Goal: Task Accomplishment & Management: Complete application form

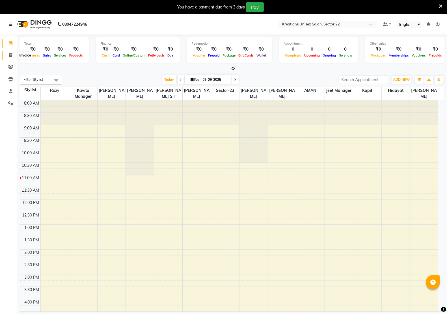
click at [8, 55] on span at bounding box center [11, 55] width 10 height 6
select select "service"
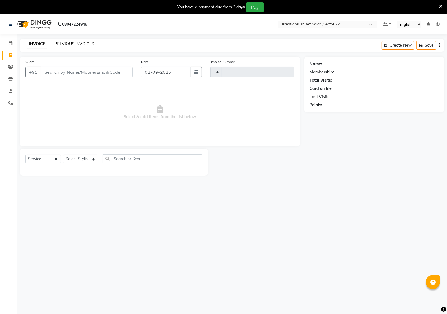
type input "2632"
select select "6170"
click at [71, 45] on link "PREVIOUS INVOICES" at bounding box center [74, 43] width 40 height 5
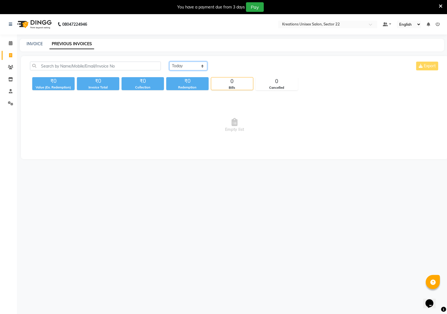
click at [201, 66] on select "[DATE] [DATE] Custom Range" at bounding box center [188, 66] width 38 height 9
select select "[DATE]"
click at [169, 62] on select "[DATE] [DATE] Custom Range" at bounding box center [188, 66] width 38 height 9
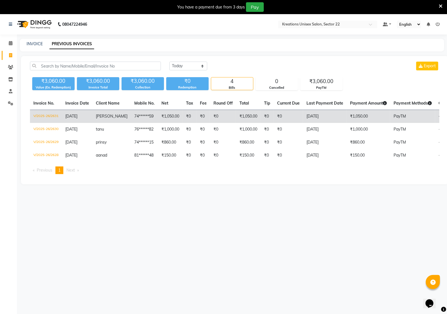
click at [247, 117] on td "₹1,050.00" at bounding box center [248, 116] width 25 height 13
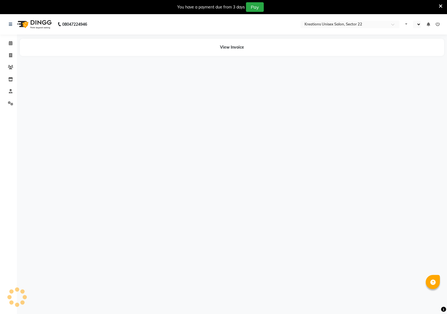
select select "en"
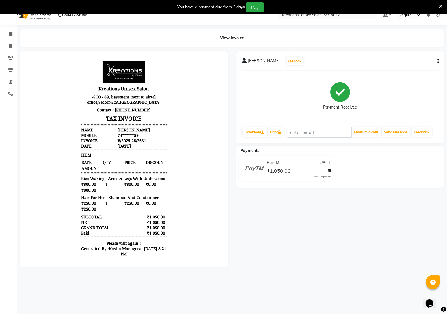
scroll to position [14, 0]
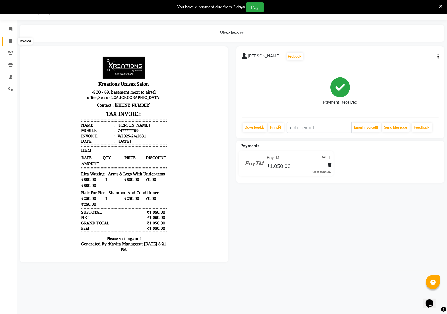
click at [8, 41] on span at bounding box center [11, 41] width 10 height 6
select select "service"
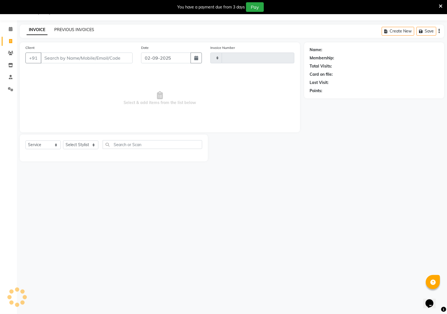
type input "2632"
select select "6170"
click at [93, 27] on div "INVOICE PREVIOUS INVOICES" at bounding box center [60, 30] width 81 height 6
click at [76, 27] on link "PREVIOUS INVOICES" at bounding box center [74, 29] width 40 height 5
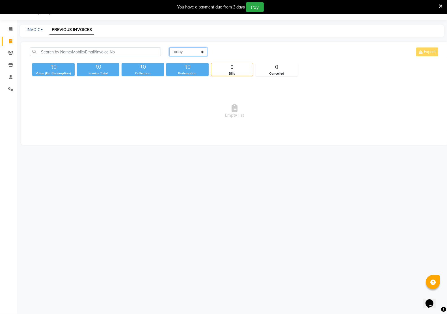
click at [202, 51] on select "[DATE] [DATE] Custom Range" at bounding box center [188, 51] width 38 height 9
select select "[DATE]"
click at [169, 47] on select "[DATE] [DATE] Custom Range" at bounding box center [188, 51] width 38 height 9
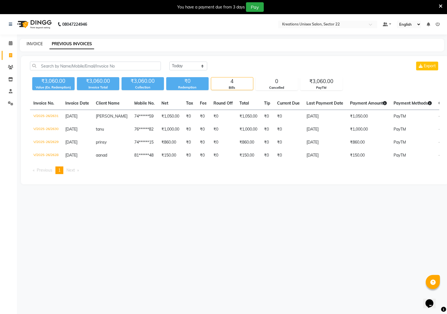
click at [33, 44] on link "INVOICE" at bounding box center [35, 43] width 16 height 5
select select "service"
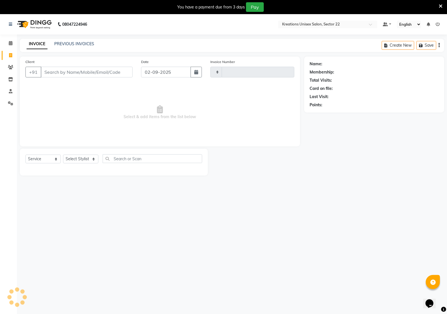
type input "2632"
select select "6170"
click at [68, 77] on div "+91" at bounding box center [78, 72] width 107 height 11
click at [67, 160] on select "Select Stylist [PERSON_NAME] Jeet Manager [PERSON_NAME] Manager [PERSON_NAME] S…" at bounding box center [80, 158] width 35 height 9
select select "65998"
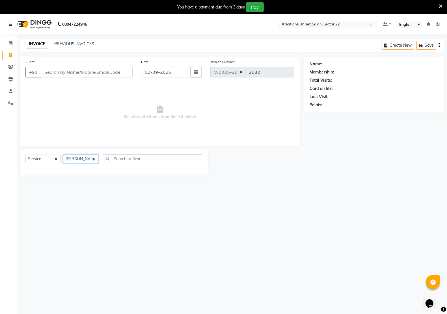
click at [63, 154] on select "Select Stylist [PERSON_NAME] Jeet Manager [PERSON_NAME] Manager [PERSON_NAME] S…" at bounding box center [80, 158] width 35 height 9
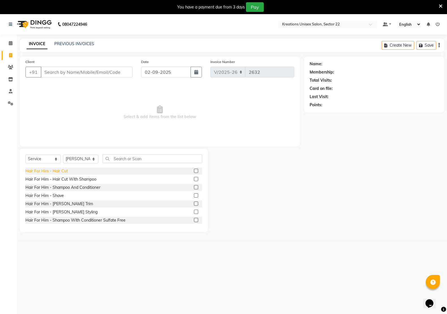
click at [61, 171] on div "Hair For Him - Hair Cut" at bounding box center [46, 171] width 42 height 6
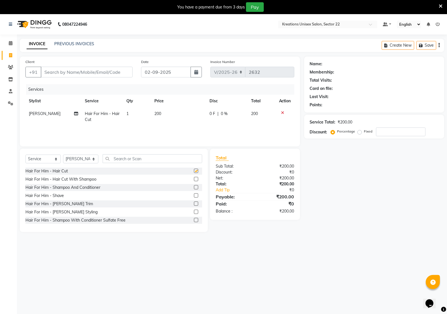
checkbox input "false"
click at [76, 73] on input "Client" at bounding box center [87, 72] width 92 height 11
type input "9"
type input "0"
type input "9354215992"
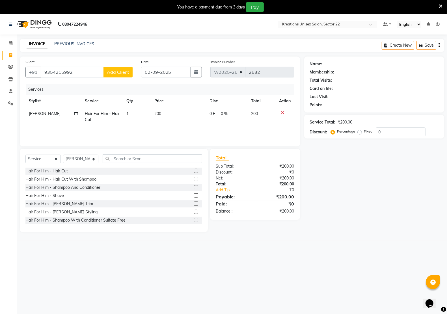
click at [117, 71] on span "Add Client" at bounding box center [118, 72] width 22 height 6
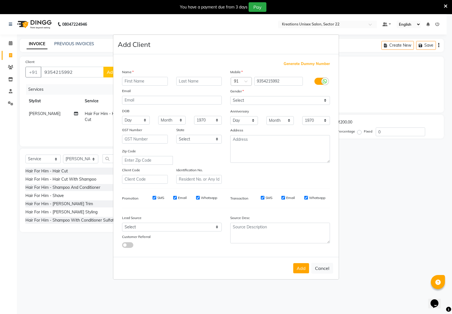
click at [136, 84] on input "text" at bounding box center [145, 81] width 46 height 9
type input "sakahi"
click at [238, 100] on select "Select [DEMOGRAPHIC_DATA] [DEMOGRAPHIC_DATA] Other Prefer Not To Say" at bounding box center [280, 100] width 100 height 9
select select "[DEMOGRAPHIC_DATA]"
click at [230, 97] on select "Select [DEMOGRAPHIC_DATA] [DEMOGRAPHIC_DATA] Other Prefer Not To Say" at bounding box center [280, 100] width 100 height 9
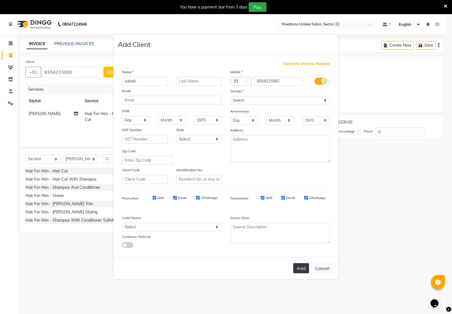
click at [307, 269] on button "Add" at bounding box center [301, 268] width 16 height 10
type input "93******92"
select select
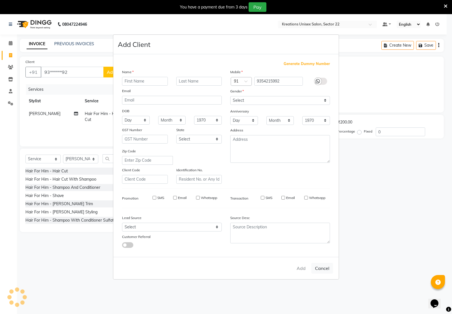
select select
checkbox input "false"
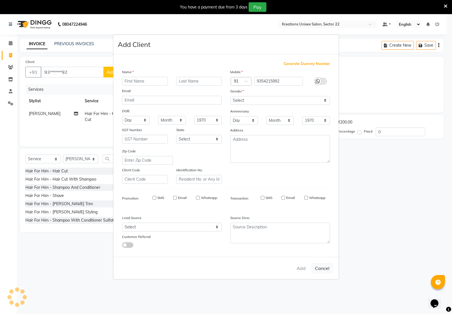
checkbox input "false"
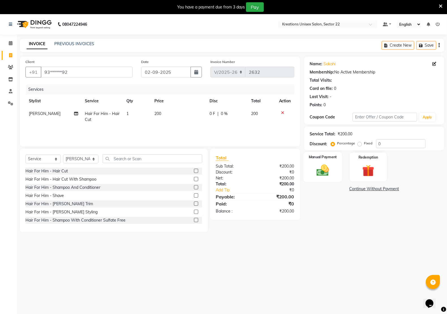
click at [321, 173] on img at bounding box center [322, 170] width 20 height 14
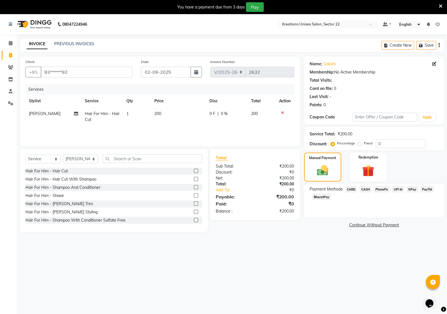
click at [172, 112] on td "200" at bounding box center [178, 116] width 55 height 19
select select "65998"
drag, startPoint x: 184, startPoint y: 119, endPoint x: 163, endPoint y: 117, distance: 21.3
click at [163, 117] on input "200" at bounding box center [179, 115] width 35 height 9
type input "800"
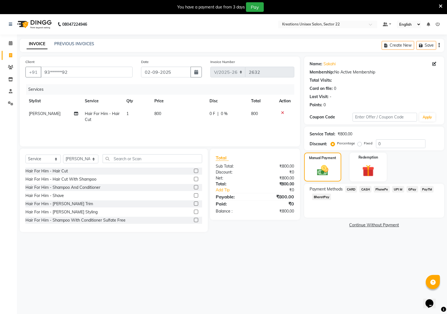
click at [321, 259] on div "08047224946 Select Location × Kreations Unisex Salon, Sector 22 Default Panel M…" at bounding box center [223, 171] width 447 height 314
click at [399, 188] on span "UPI M" at bounding box center [398, 189] width 12 height 6
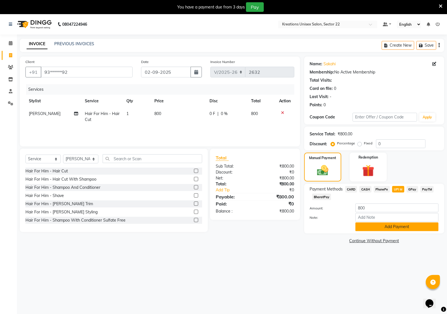
click at [395, 225] on button "Add Payment" at bounding box center [396, 226] width 83 height 9
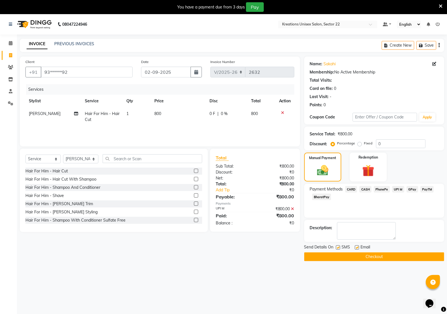
click at [356, 247] on label at bounding box center [356, 247] width 4 height 4
click at [356, 247] on input "checkbox" at bounding box center [356, 248] width 4 height 4
checkbox input "false"
click at [337, 248] on label at bounding box center [338, 247] width 4 height 4
click at [337, 248] on input "checkbox" at bounding box center [338, 248] width 4 height 4
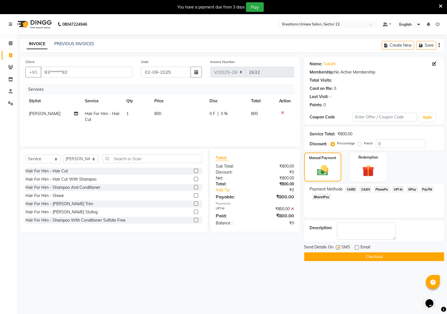
checkbox input "false"
click at [348, 259] on button "Checkout" at bounding box center [374, 256] width 140 height 9
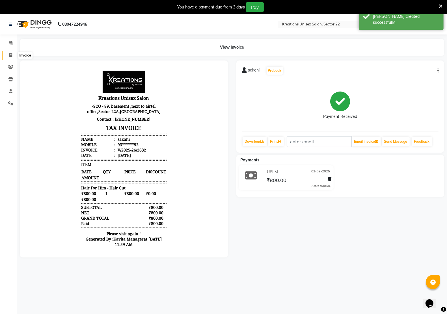
click at [10, 55] on icon at bounding box center [10, 55] width 3 height 4
select select "service"
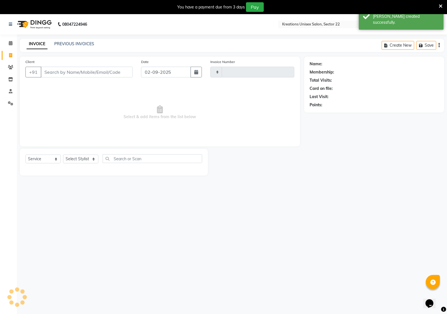
scroll to position [1, 0]
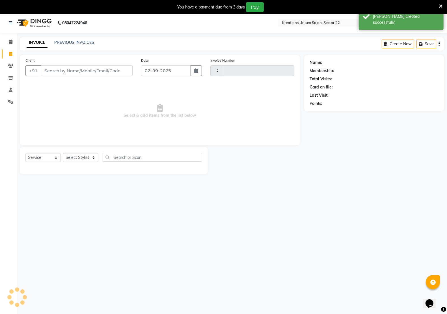
type input "2633"
select select "6170"
click at [72, 44] on link "PREVIOUS INVOICES" at bounding box center [74, 42] width 40 height 5
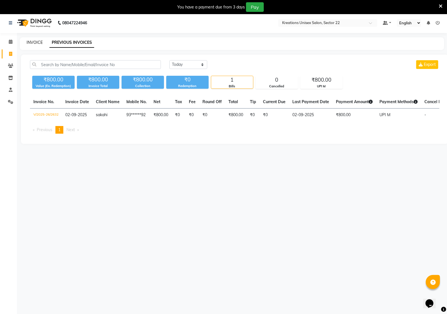
click at [29, 42] on link "INVOICE" at bounding box center [35, 42] width 16 height 5
select select "6170"
select select "service"
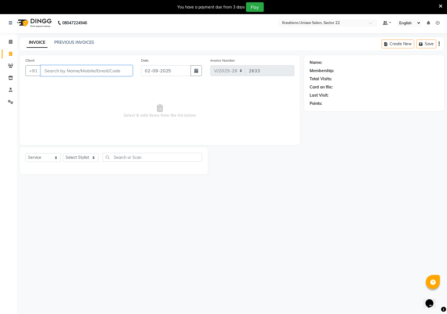
click at [82, 75] on input "Client" at bounding box center [87, 70] width 92 height 11
click at [90, 157] on select "Select Stylist [PERSON_NAME] Jeet Manager [PERSON_NAME] Manager [PERSON_NAME] S…" at bounding box center [80, 157] width 35 height 9
select select "88231"
click at [63, 153] on select "Select Stylist [PERSON_NAME] Jeet Manager [PERSON_NAME] Manager [PERSON_NAME] S…" at bounding box center [80, 157] width 35 height 9
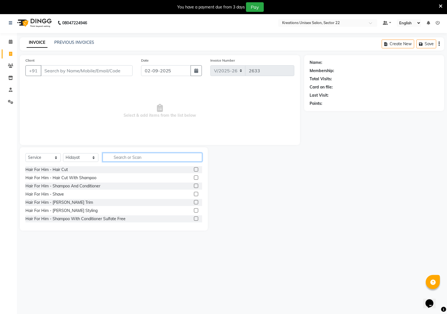
click at [119, 159] on input "text" at bounding box center [152, 157] width 99 height 9
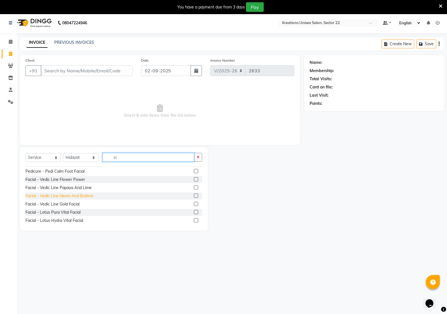
scroll to position [35, 0]
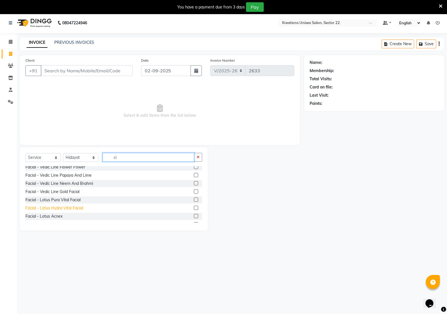
type input "ci"
click at [47, 209] on div "Facial - Lotus Hydra Vital Facial" at bounding box center [54, 208] width 58 height 6
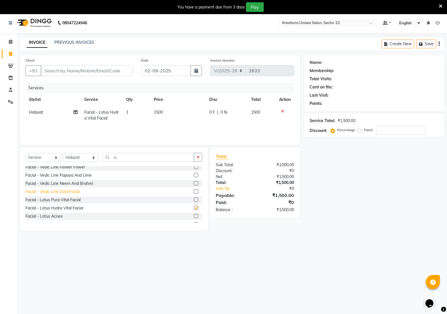
checkbox input "false"
drag, startPoint x: 281, startPoint y: 109, endPoint x: 225, endPoint y: 159, distance: 75.5
click at [281, 109] on icon at bounding box center [282, 111] width 3 height 4
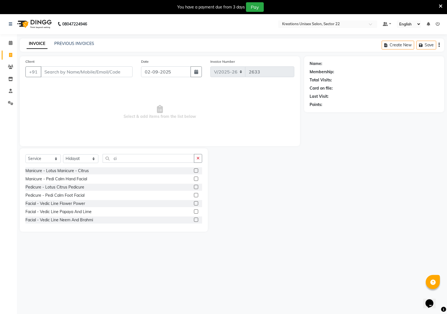
scroll to position [0, 0]
click at [129, 160] on input "ci" at bounding box center [149, 158] width 92 height 9
type input "cl"
click at [48, 180] on div "Cleanup - Lotus Hydra-Vital" at bounding box center [50, 179] width 51 height 6
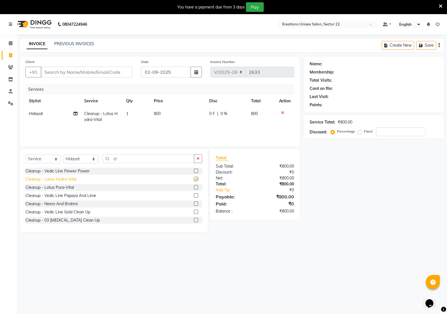
checkbox input "false"
click at [134, 160] on input "cl" at bounding box center [149, 158] width 92 height 9
type input "c"
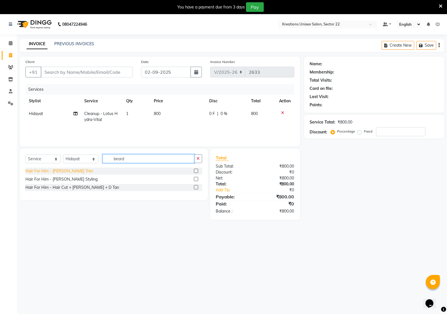
type input "beard"
click at [59, 170] on div "Hair For Him - [PERSON_NAME] Trim" at bounding box center [59, 171] width 68 height 6
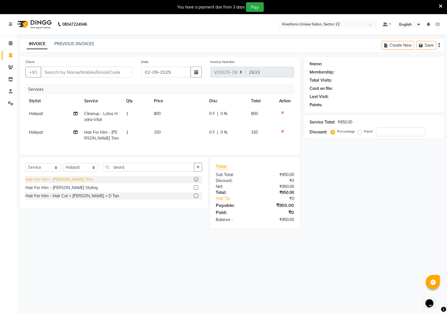
checkbox input "false"
click at [99, 72] on input "Client" at bounding box center [87, 72] width 92 height 11
click at [123, 72] on input "Client" at bounding box center [87, 72] width 92 height 11
type input "8"
type input "0"
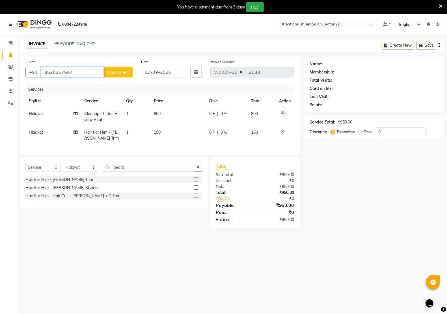
type input "8520267667"
click at [119, 71] on span "Add Client" at bounding box center [118, 72] width 22 height 6
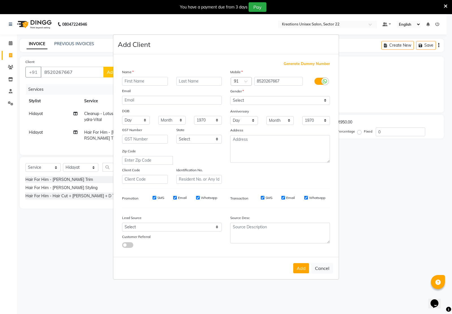
click at [132, 82] on input "text" at bounding box center [145, 81] width 46 height 9
type input "[PERSON_NAME]"
click at [242, 102] on select "Select [DEMOGRAPHIC_DATA] [DEMOGRAPHIC_DATA] Other Prefer Not To Say" at bounding box center [280, 100] width 100 height 9
select select "[DEMOGRAPHIC_DATA]"
click at [230, 97] on select "Select [DEMOGRAPHIC_DATA] [DEMOGRAPHIC_DATA] Other Prefer Not To Say" at bounding box center [280, 100] width 100 height 9
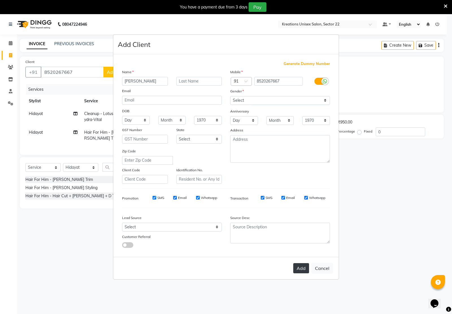
click at [301, 265] on button "Add" at bounding box center [301, 268] width 16 height 10
type input "85******67"
select select
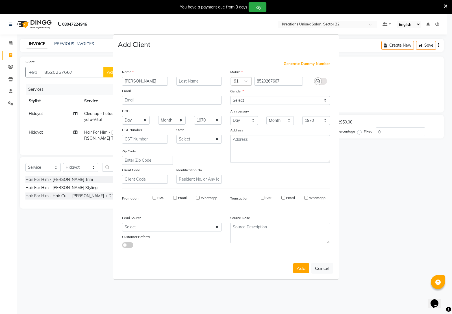
select select
checkbox input "false"
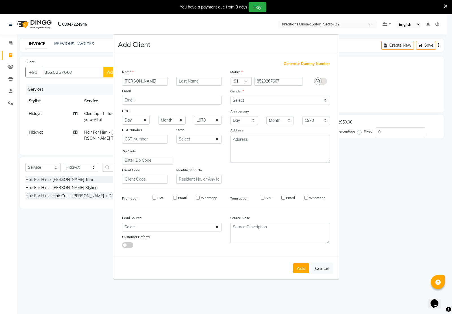
checkbox input "false"
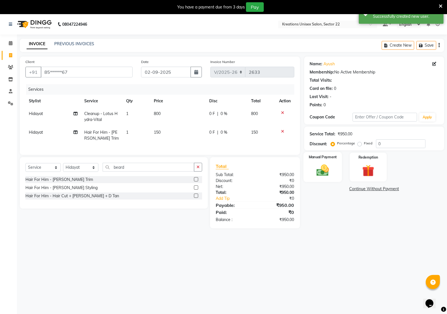
click at [320, 171] on img at bounding box center [322, 170] width 20 height 14
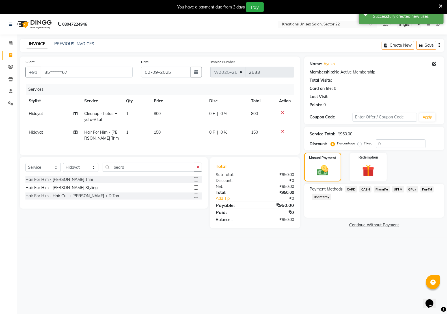
click at [282, 130] on icon at bounding box center [282, 131] width 3 height 4
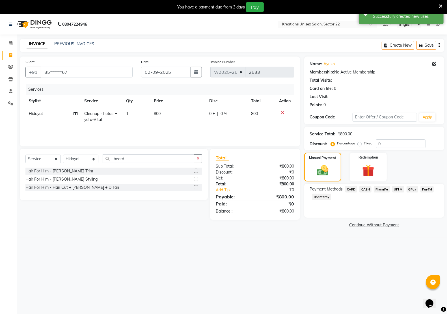
click at [367, 190] on span "CASH" at bounding box center [365, 189] width 12 height 6
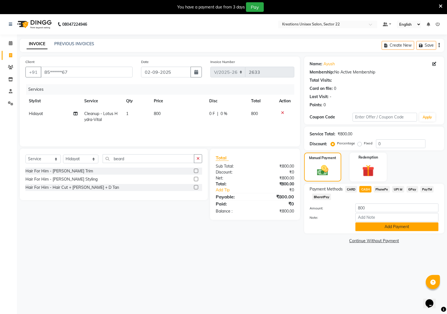
click at [376, 228] on button "Add Payment" at bounding box center [396, 226] width 83 height 9
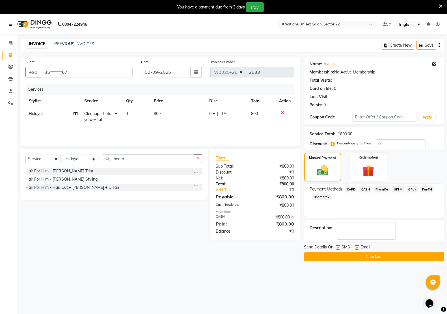
click at [355, 247] on label at bounding box center [356, 247] width 4 height 4
click at [355, 247] on input "checkbox" at bounding box center [356, 248] width 4 height 4
checkbox input "false"
click at [337, 247] on label at bounding box center [338, 247] width 4 height 4
click at [337, 247] on input "checkbox" at bounding box center [338, 248] width 4 height 4
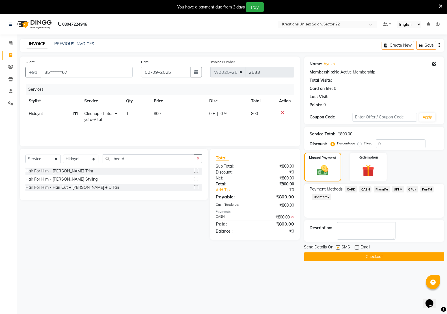
checkbox input "false"
click at [337, 253] on button "Checkout" at bounding box center [374, 256] width 140 height 9
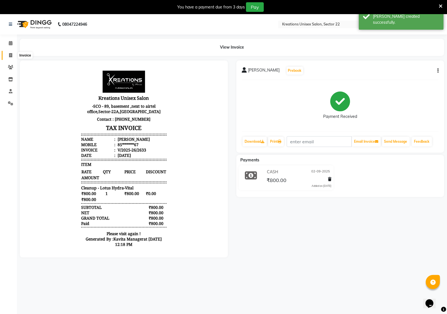
click at [9, 57] on icon at bounding box center [10, 55] width 3 height 4
select select "6170"
select select "service"
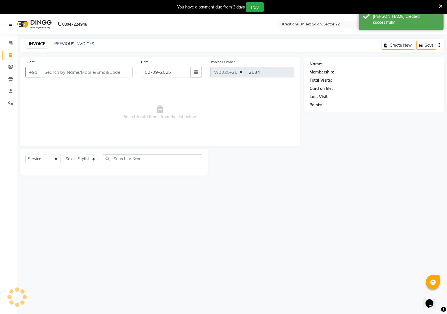
scroll to position [1, 0]
